Goal: Transaction & Acquisition: Purchase product/service

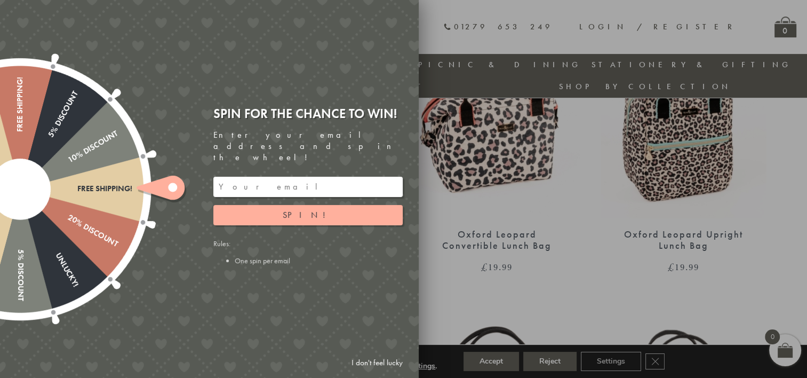
scroll to position [724, 0]
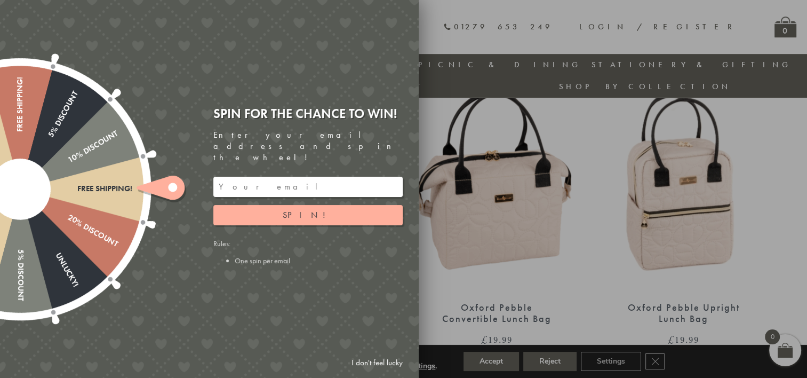
click at [365, 361] on link "I don't feel lucky" at bounding box center [377, 363] width 62 height 20
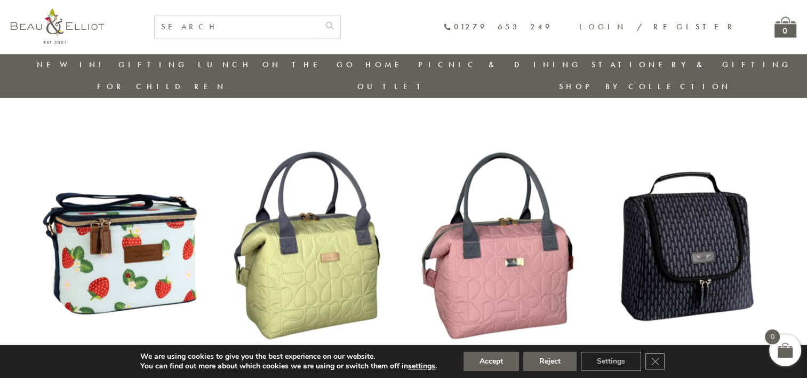
scroll to position [1685, 0]
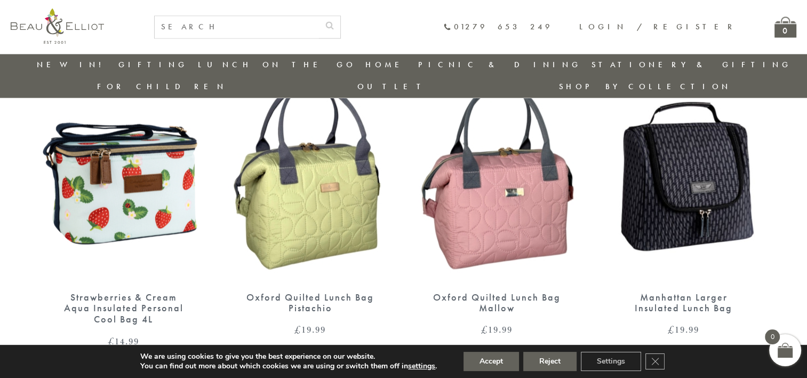
click at [508, 169] on img at bounding box center [497, 174] width 165 height 213
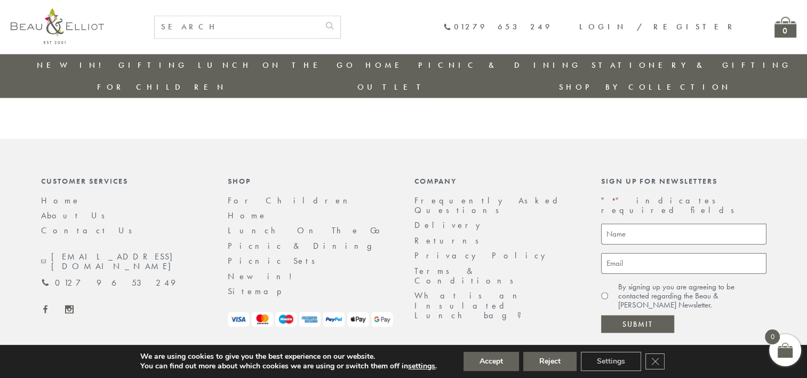
scroll to position [1716, 0]
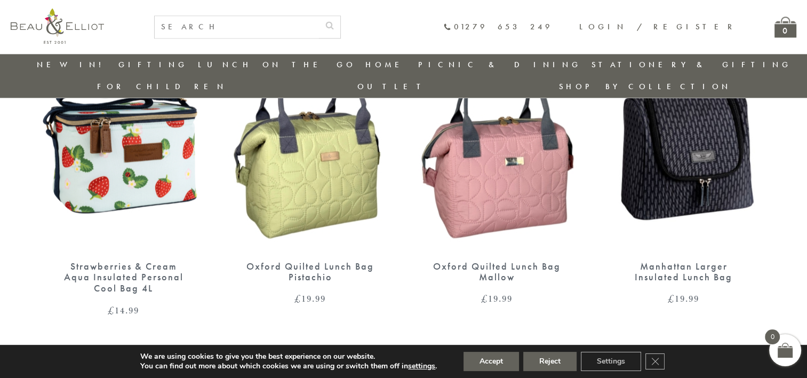
click at [417, 347] on link "→" at bounding box center [419, 355] width 17 height 17
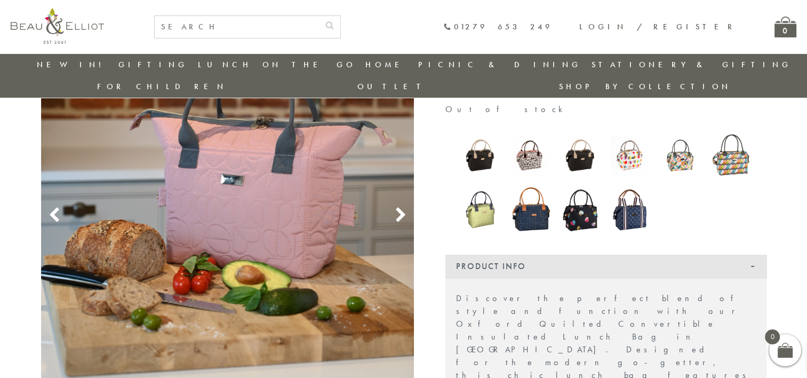
scroll to position [137, 0]
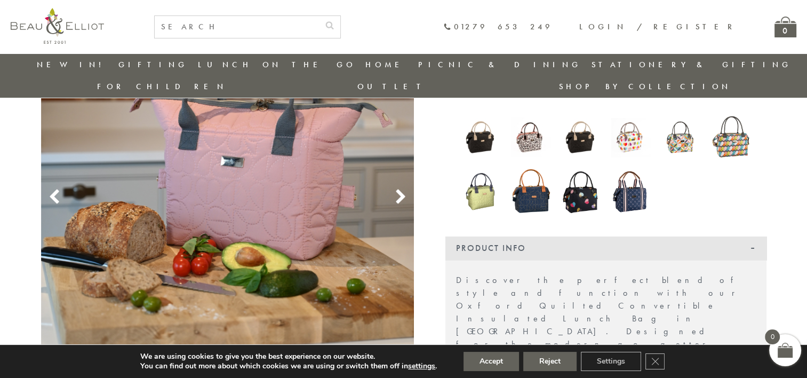
click at [396, 189] on icon at bounding box center [401, 197] width 16 height 16
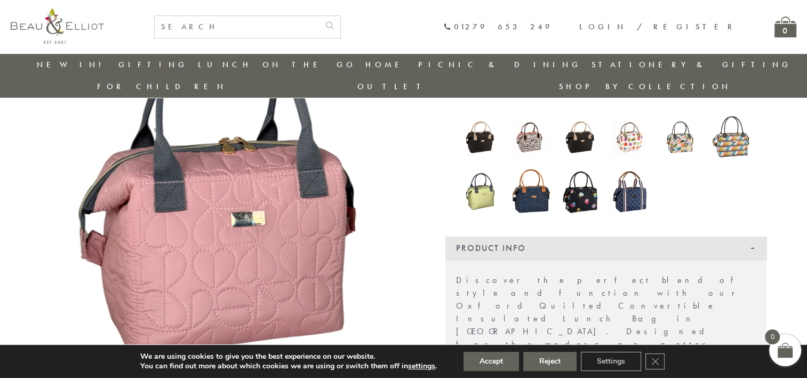
click at [396, 189] on icon at bounding box center [401, 197] width 16 height 16
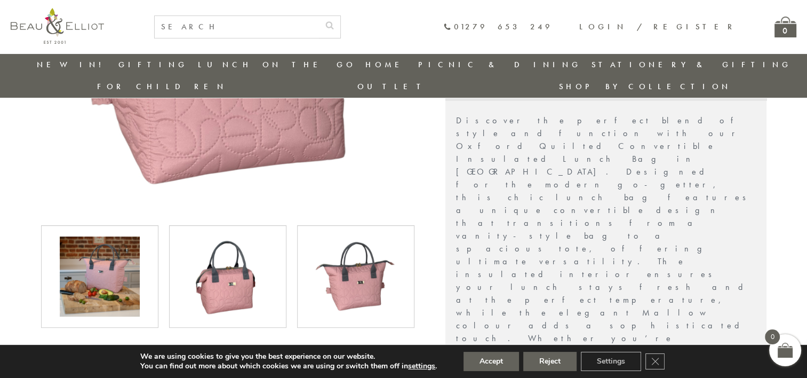
scroll to position [297, 0]
click at [487, 362] on button "Accept" at bounding box center [492, 361] width 56 height 19
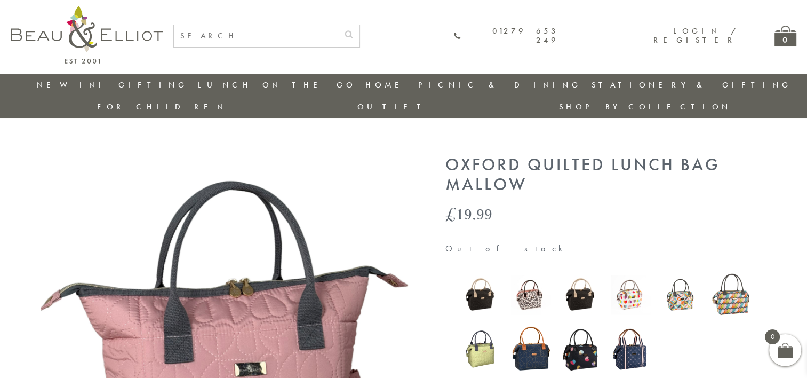
scroll to position [0, 0]
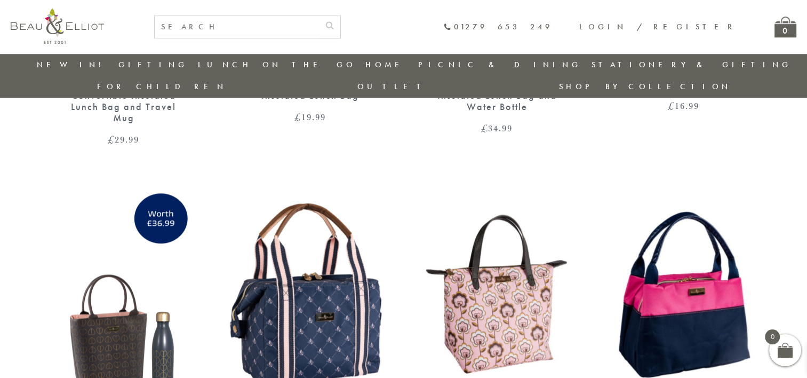
scroll to position [938, 0]
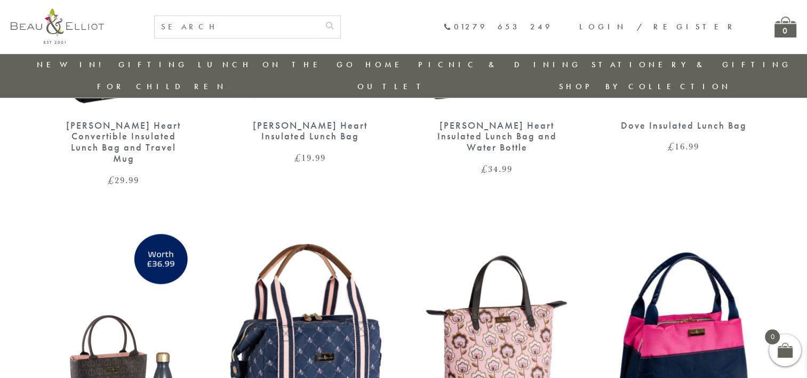
click at [677, 306] on img at bounding box center [683, 333] width 165 height 213
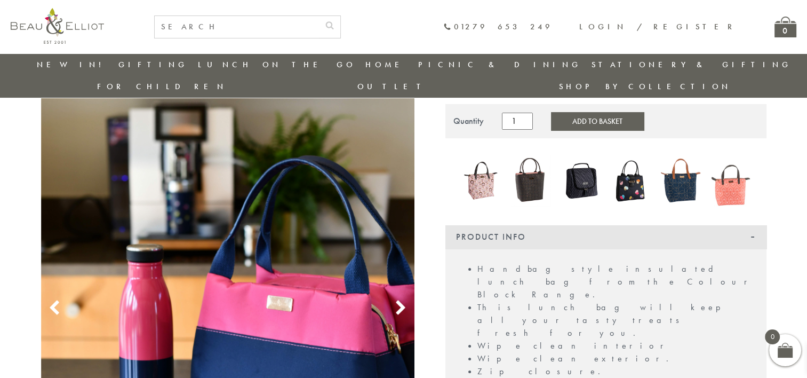
scroll to position [191, 0]
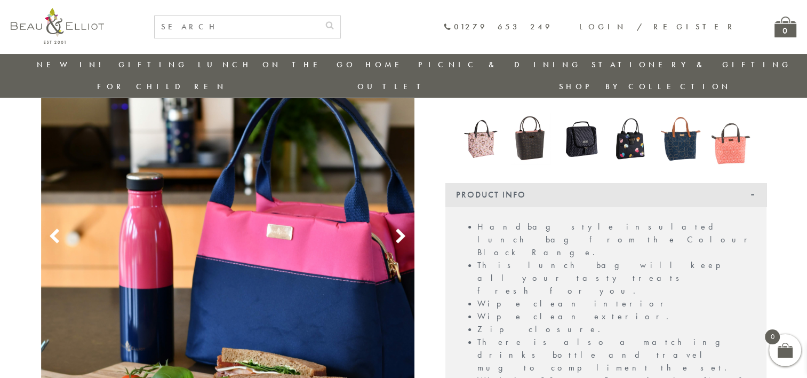
click at [399, 228] on icon at bounding box center [401, 236] width 16 height 16
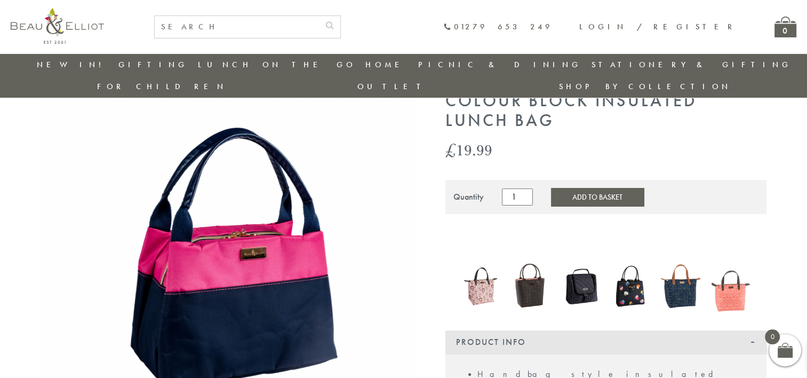
scroll to position [84, 0]
